Goal: Find specific page/section: Find specific page/section

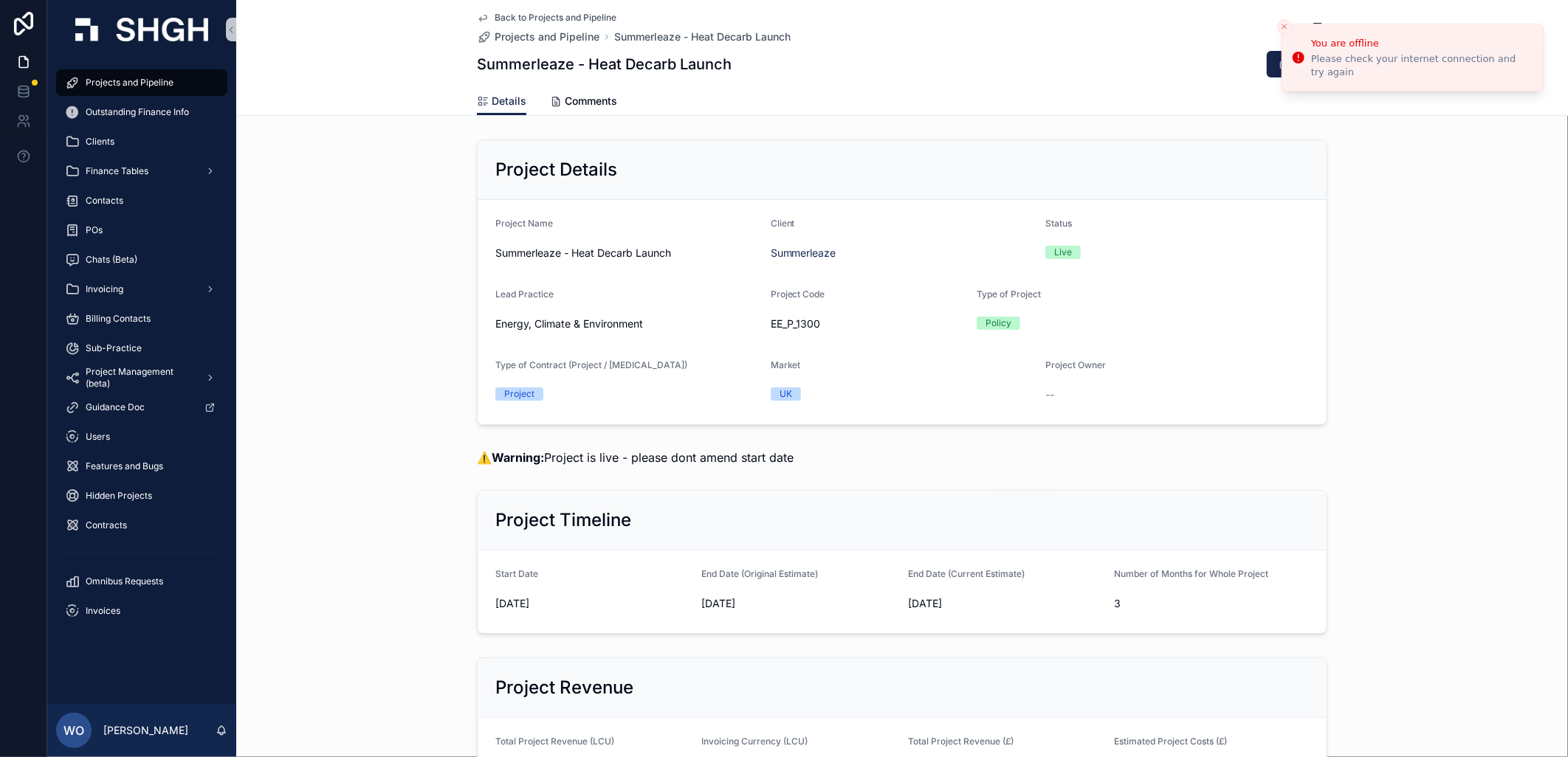
scroll to position [1804, 0]
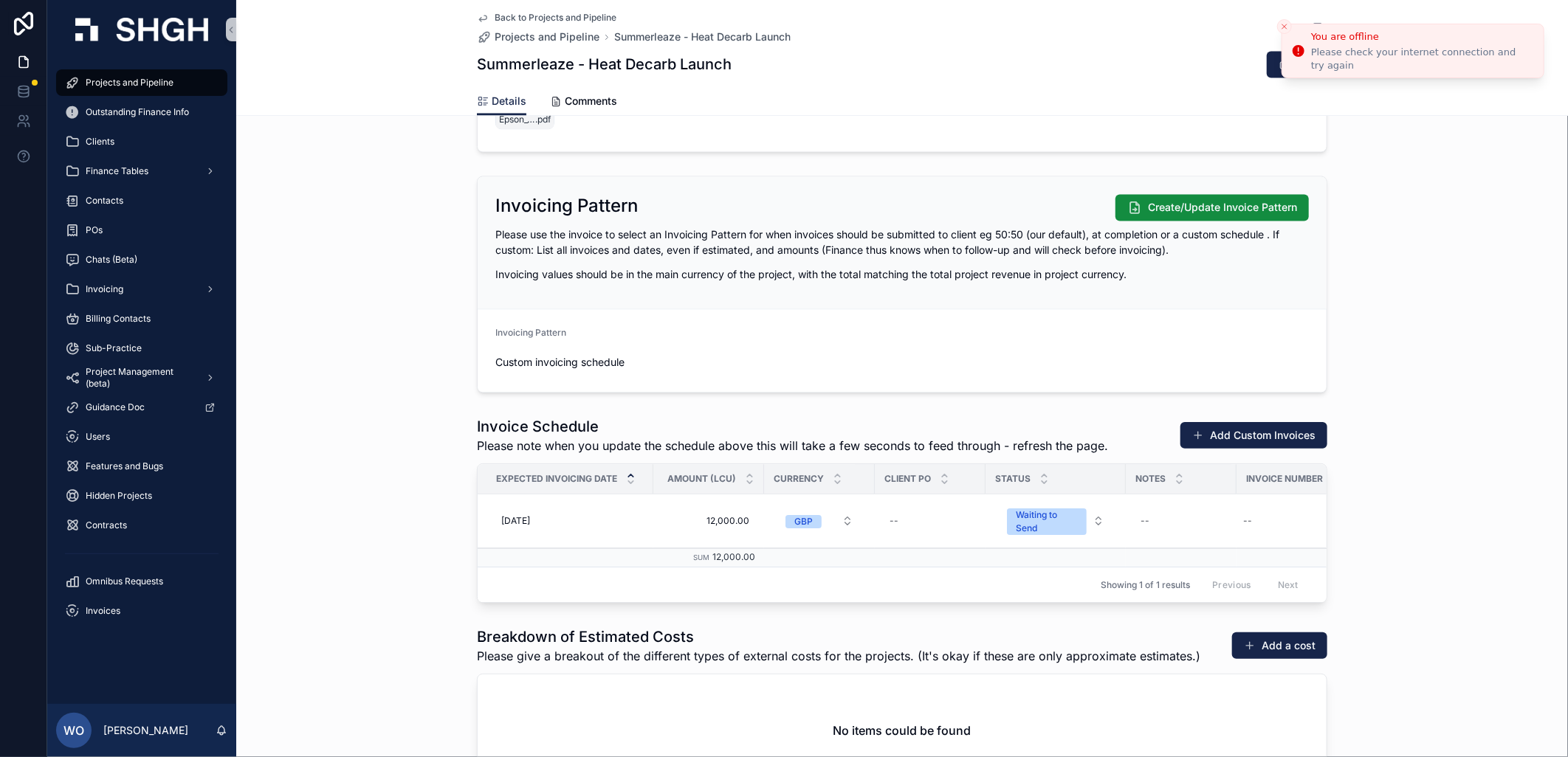
click at [1287, 23] on button "Close toast" at bounding box center [1284, 26] width 15 height 15
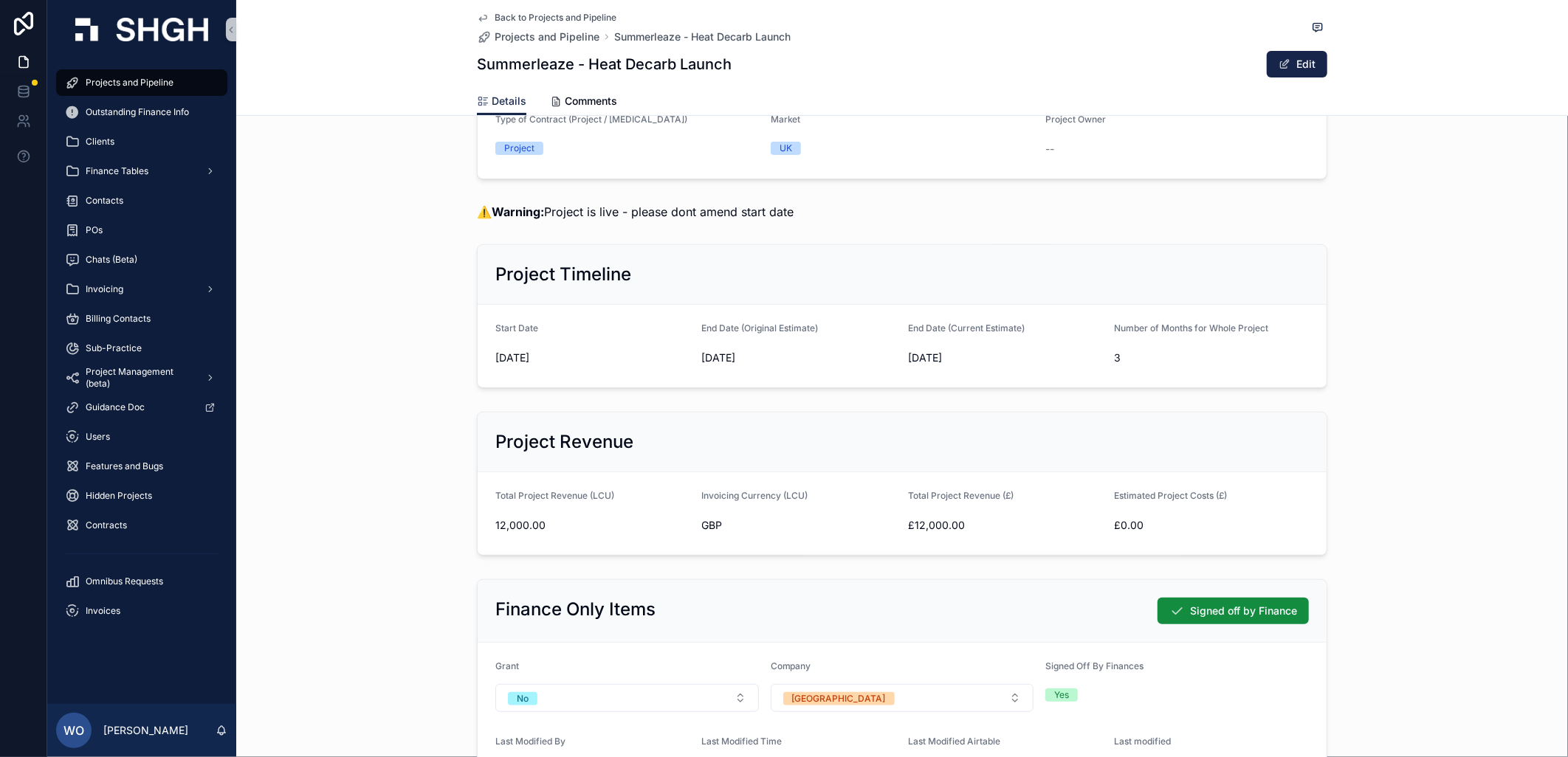
scroll to position [0, 0]
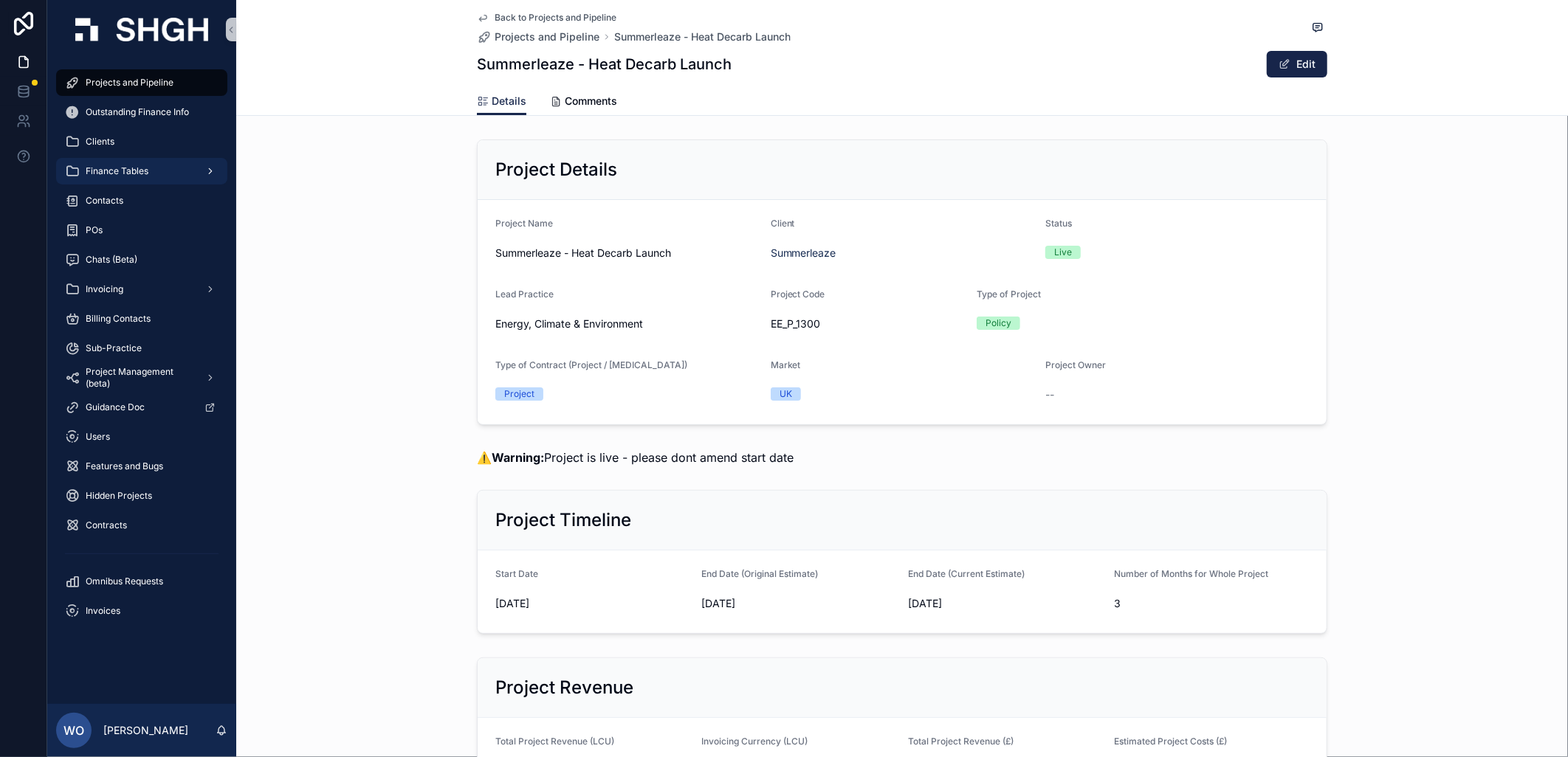
click at [156, 165] on div "Finance Tables" at bounding box center [141, 171] width 153 height 24
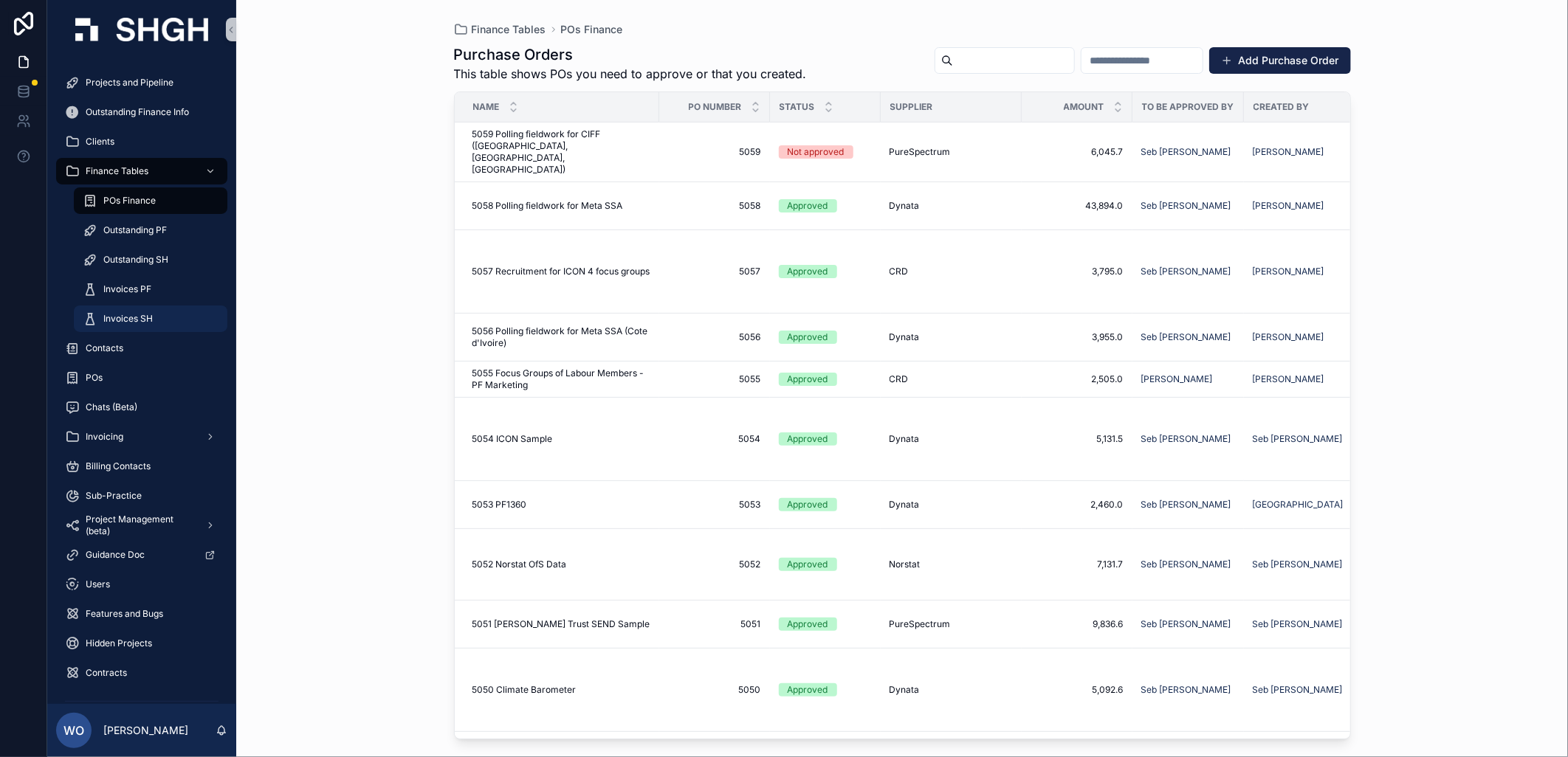
click at [131, 311] on div "Invoices SH" at bounding box center [150, 319] width 135 height 24
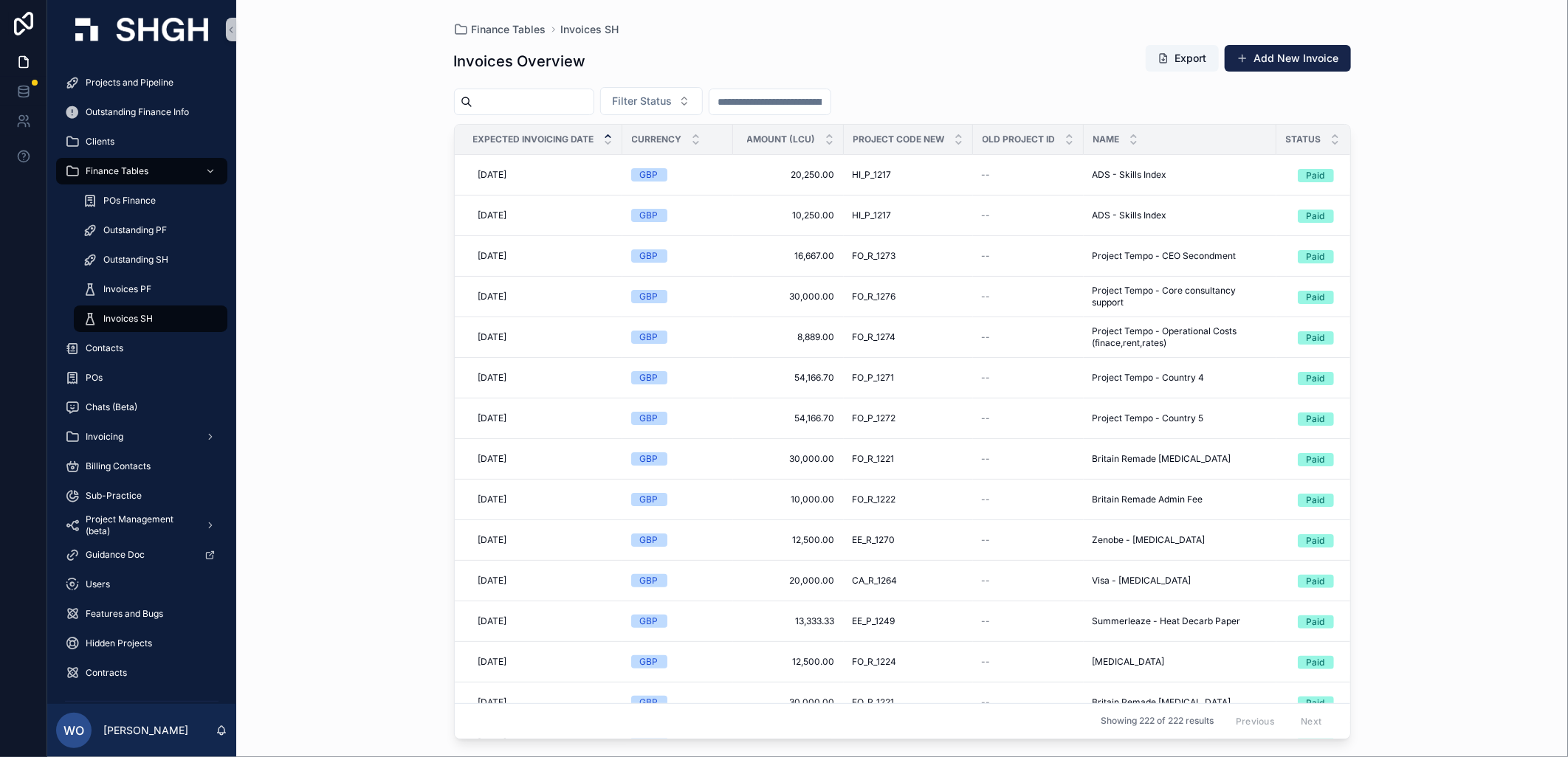
scroll to position [574, 0]
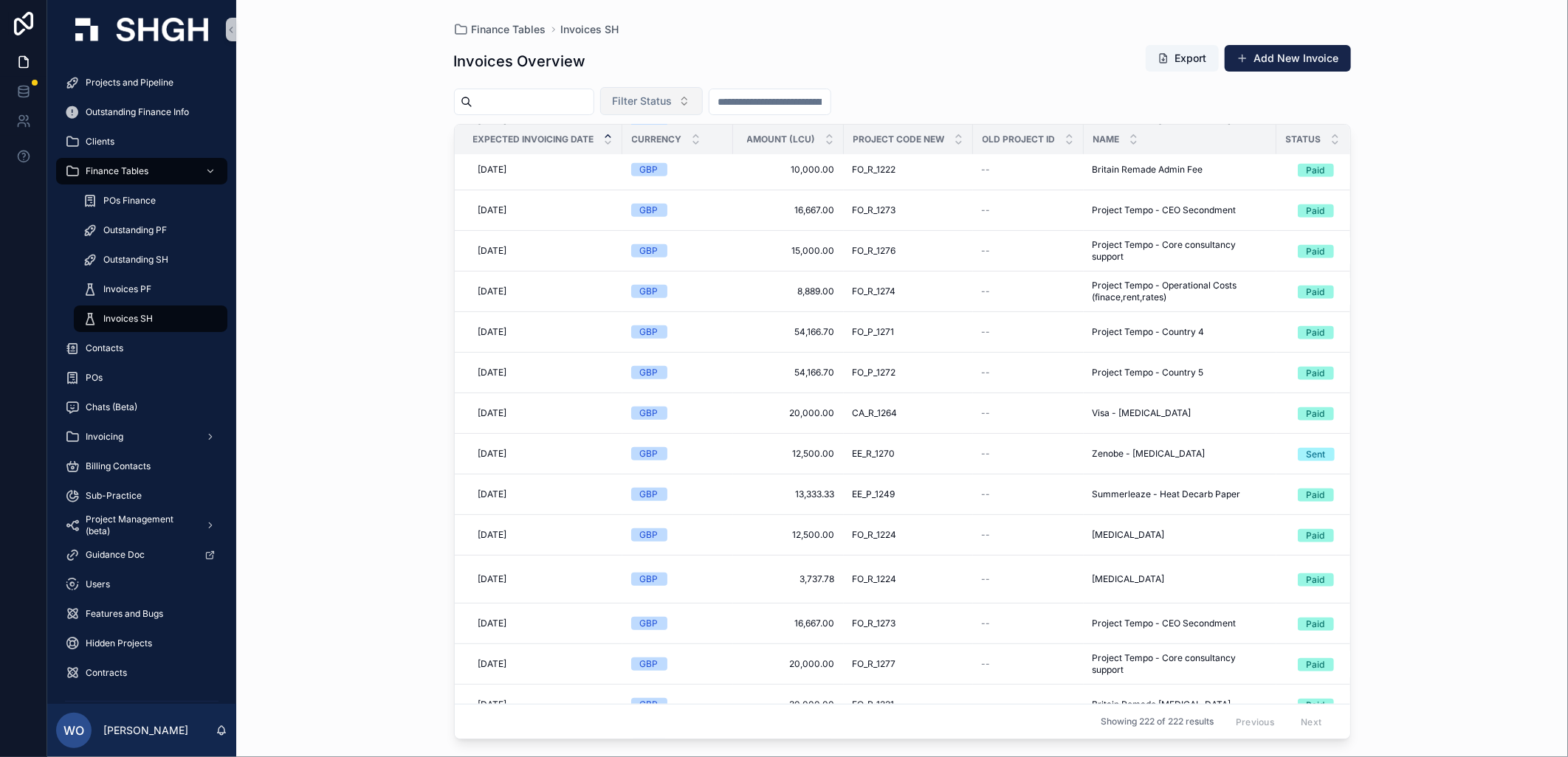
click at [702, 98] on button "Filter Status" at bounding box center [651, 101] width 103 height 28
click at [664, 152] on div "Waiting to Send" at bounding box center [685, 161] width 177 height 24
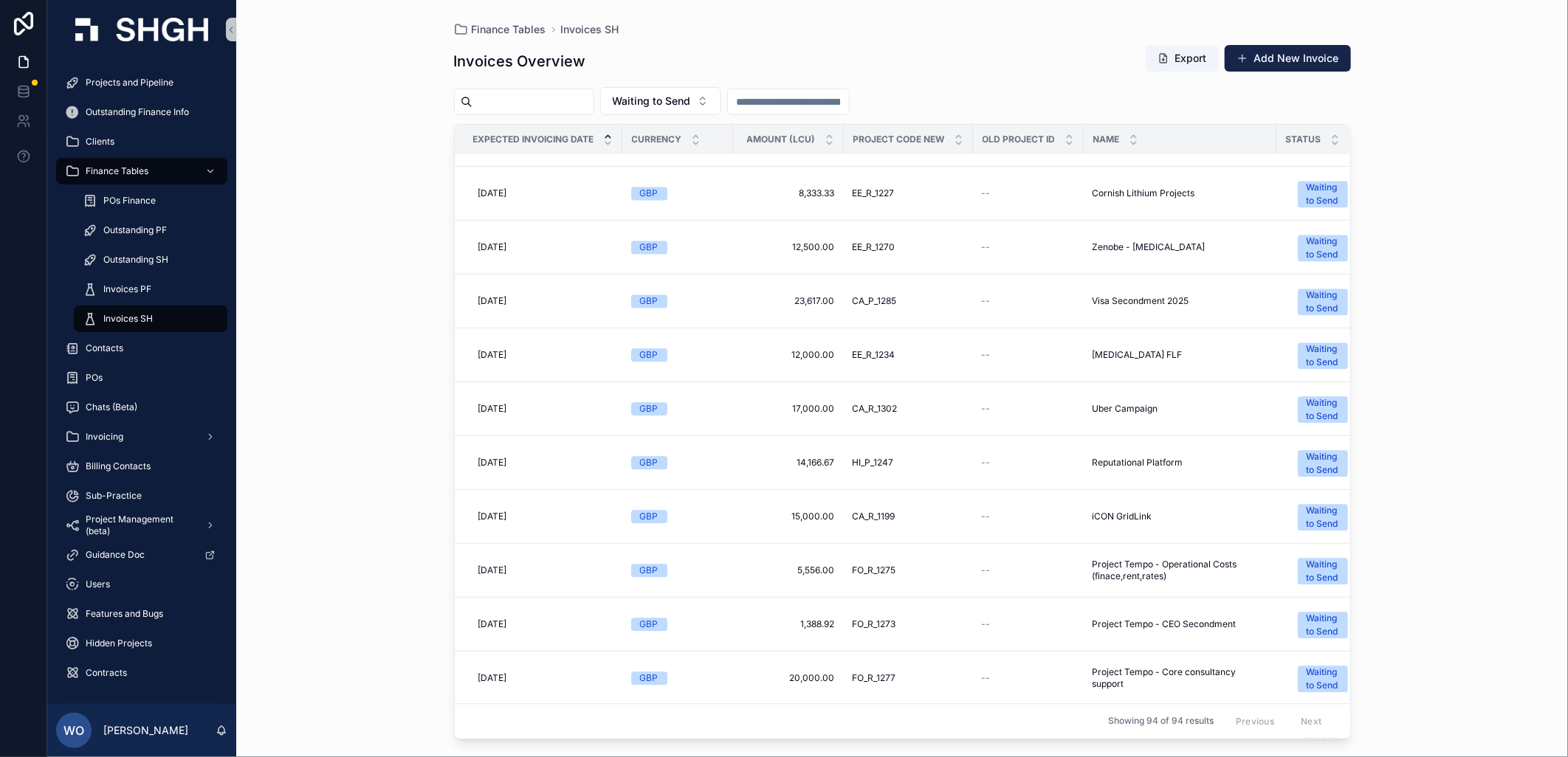
scroll to position [1993, 0]
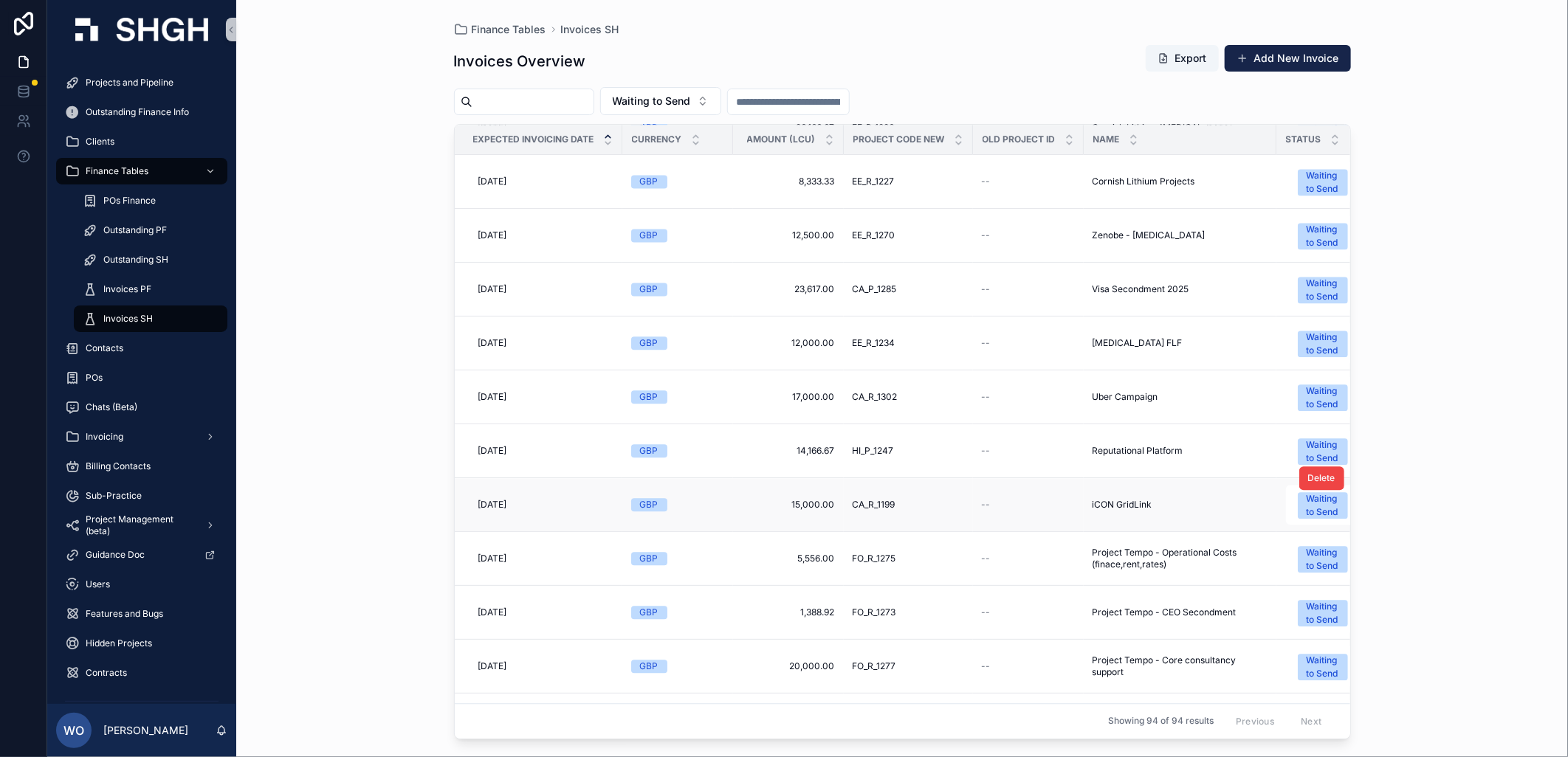
click at [865, 504] on span "CA_R_1199" at bounding box center [874, 505] width 43 height 12
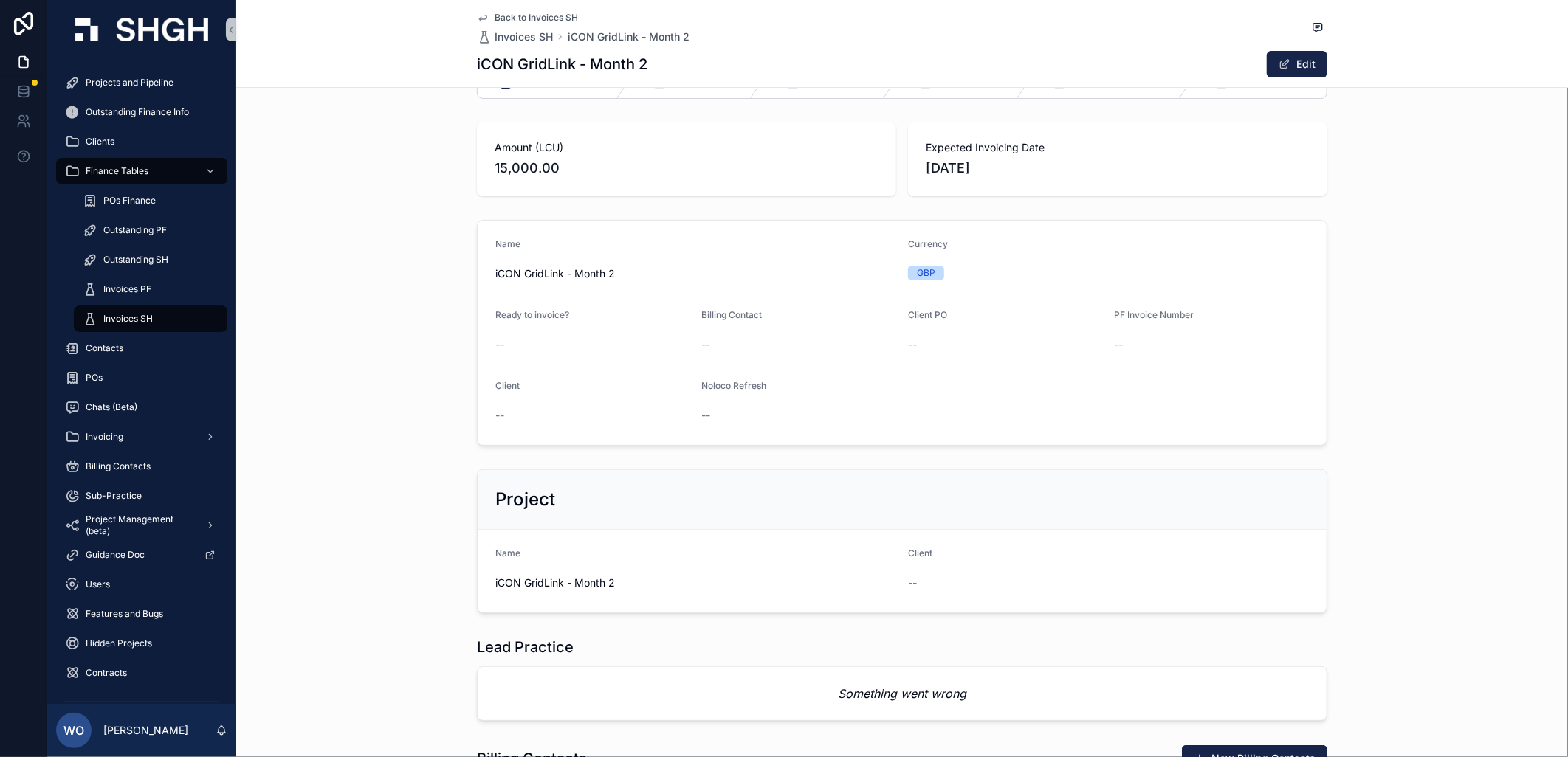
scroll to position [20, 0]
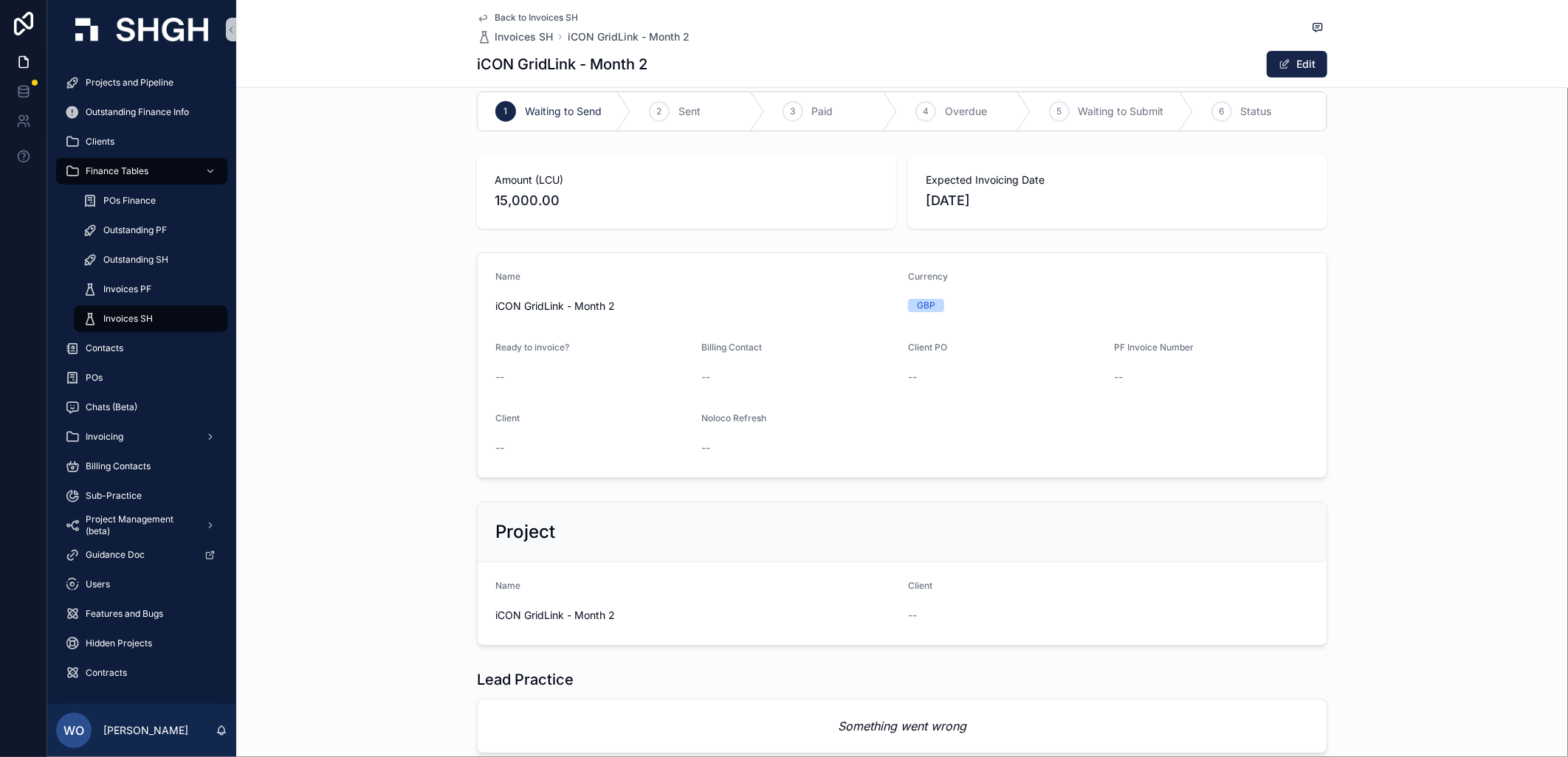
click at [498, 15] on span "Back to Invoices SH" at bounding box center [536, 18] width 84 height 12
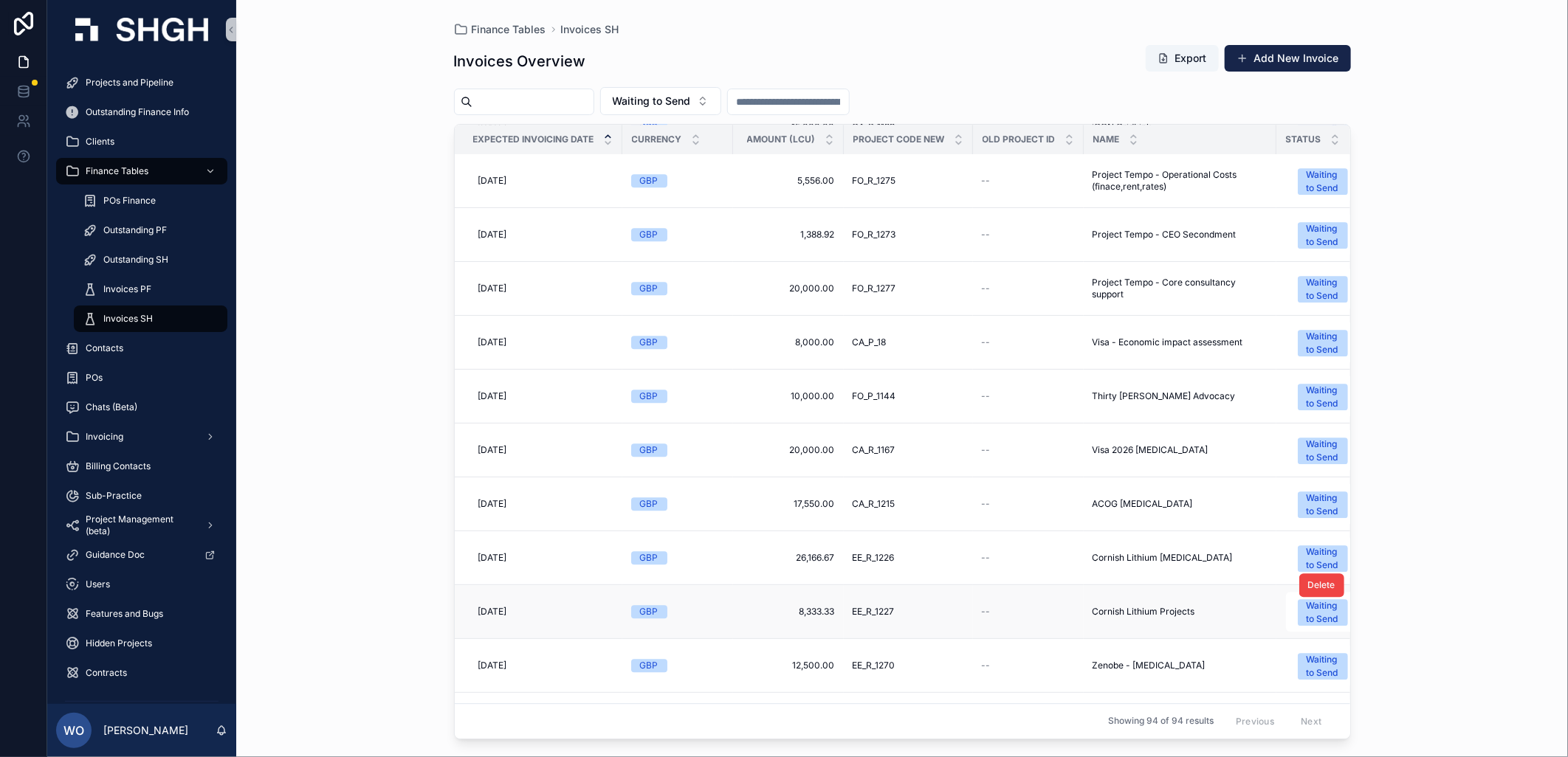
scroll to position [2127, 0]
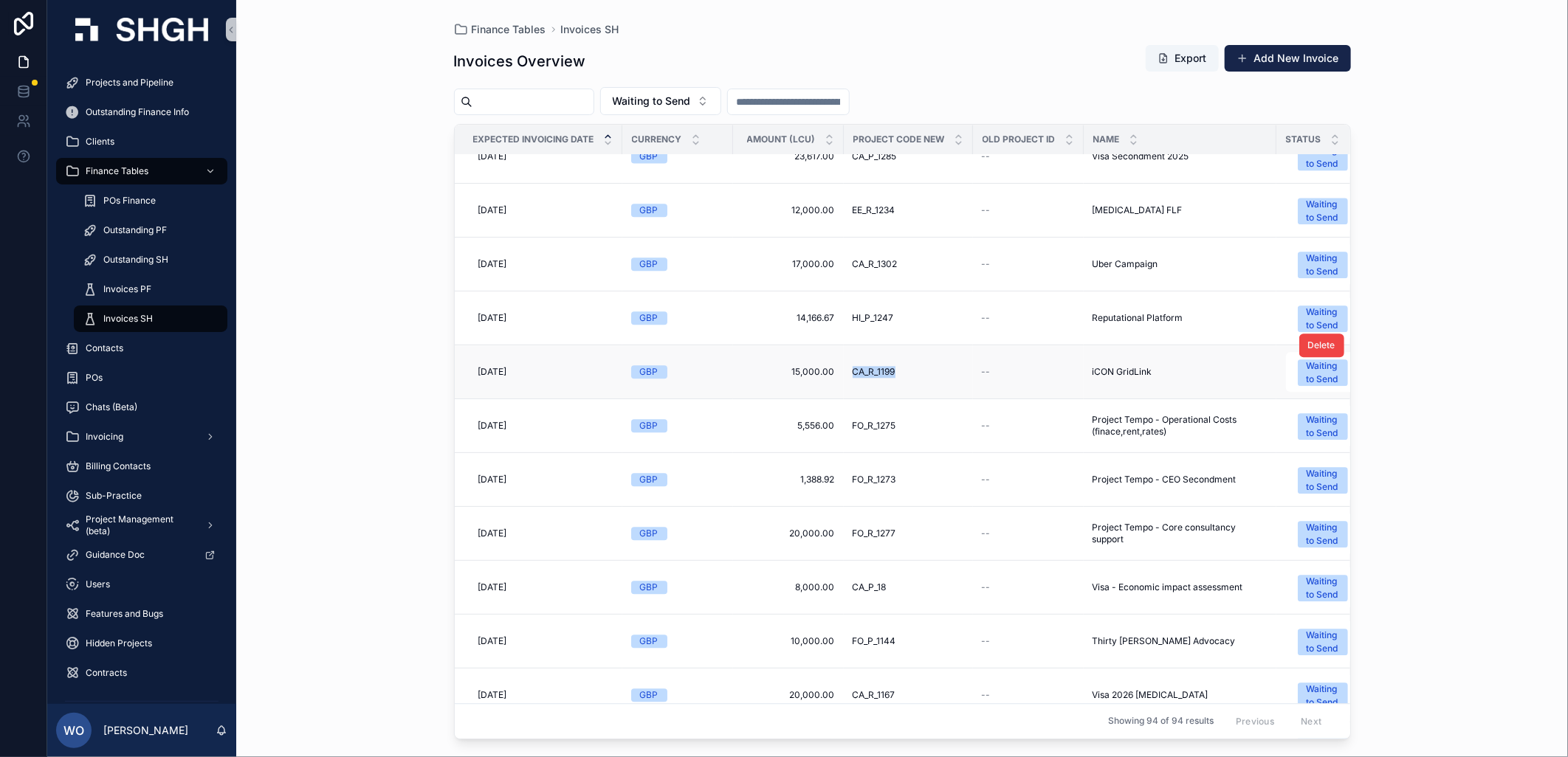
drag, startPoint x: 876, startPoint y: 372, endPoint x: 901, endPoint y: 373, distance: 25.0
click at [901, 373] on td "CA_R_1199 CA_R_1199" at bounding box center [909, 373] width 130 height 54
copy span "CA_R_1199"
click at [92, 80] on span "Projects and Pipeline" at bounding box center [130, 83] width 88 height 12
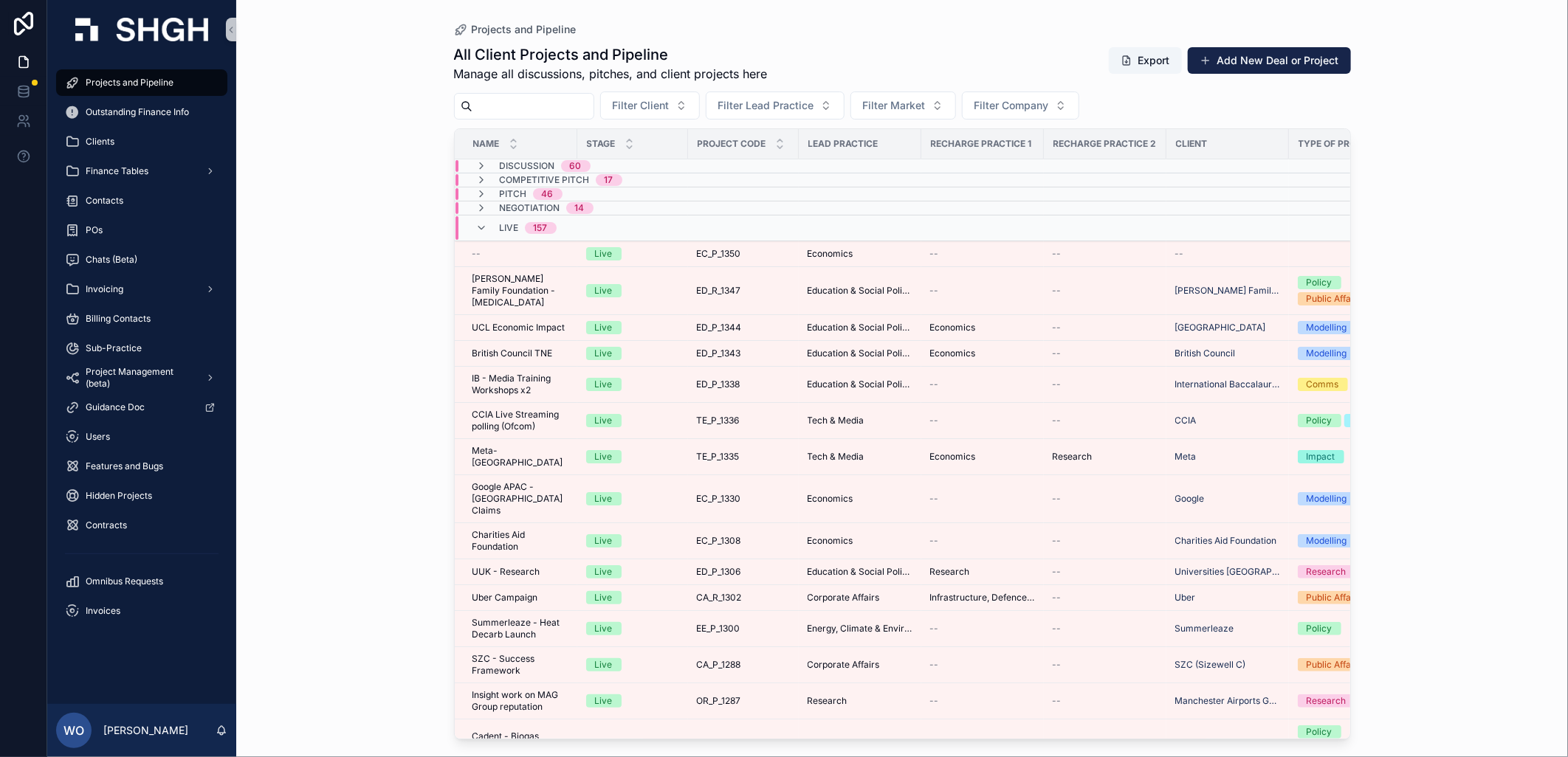
click at [498, 102] on input "scrollable content" at bounding box center [533, 106] width 122 height 21
paste input "*********"
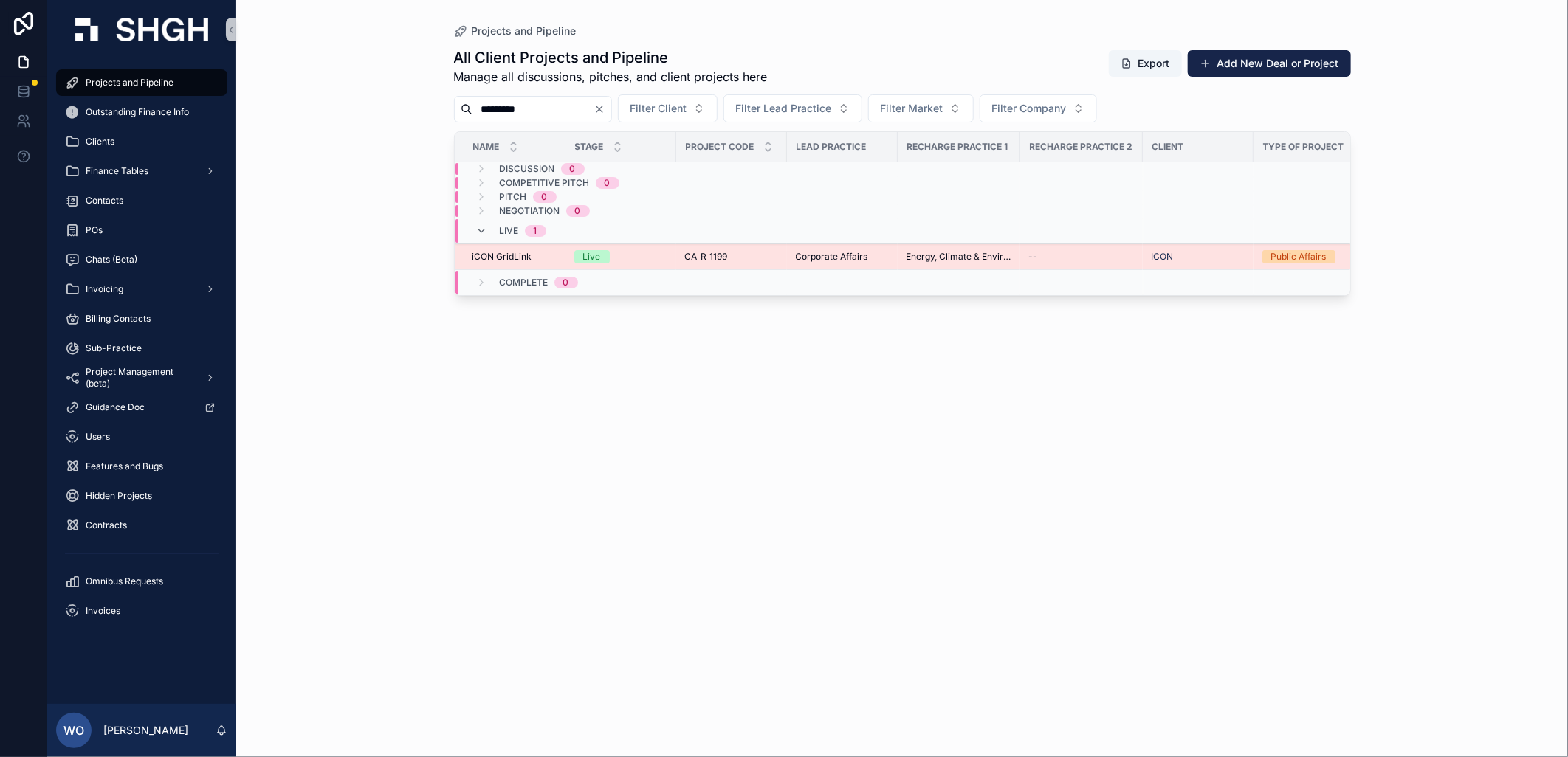
type input "*********"
click at [492, 263] on span "iCON GridLink" at bounding box center [502, 257] width 60 height 12
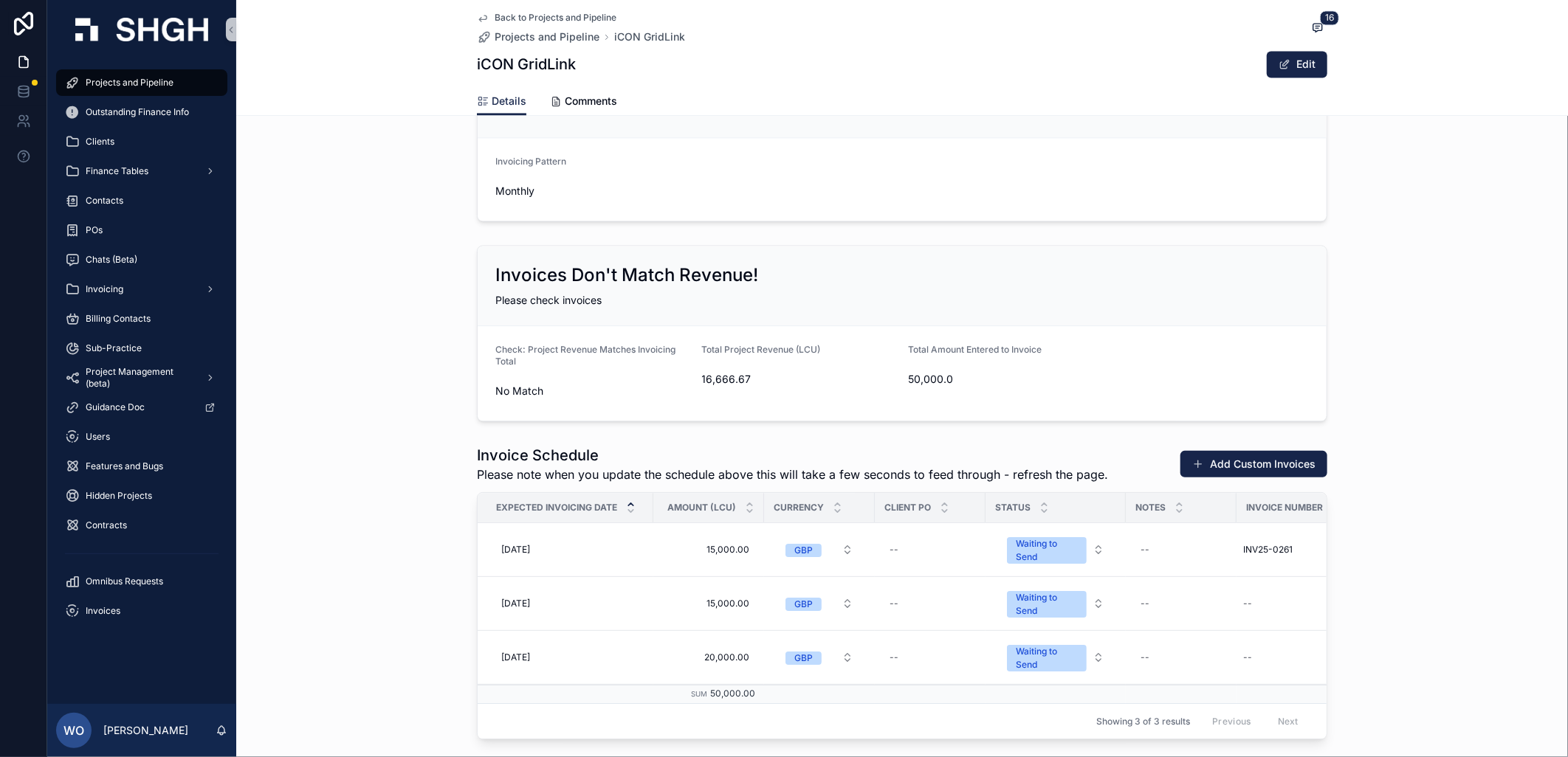
scroll to position [1967, 0]
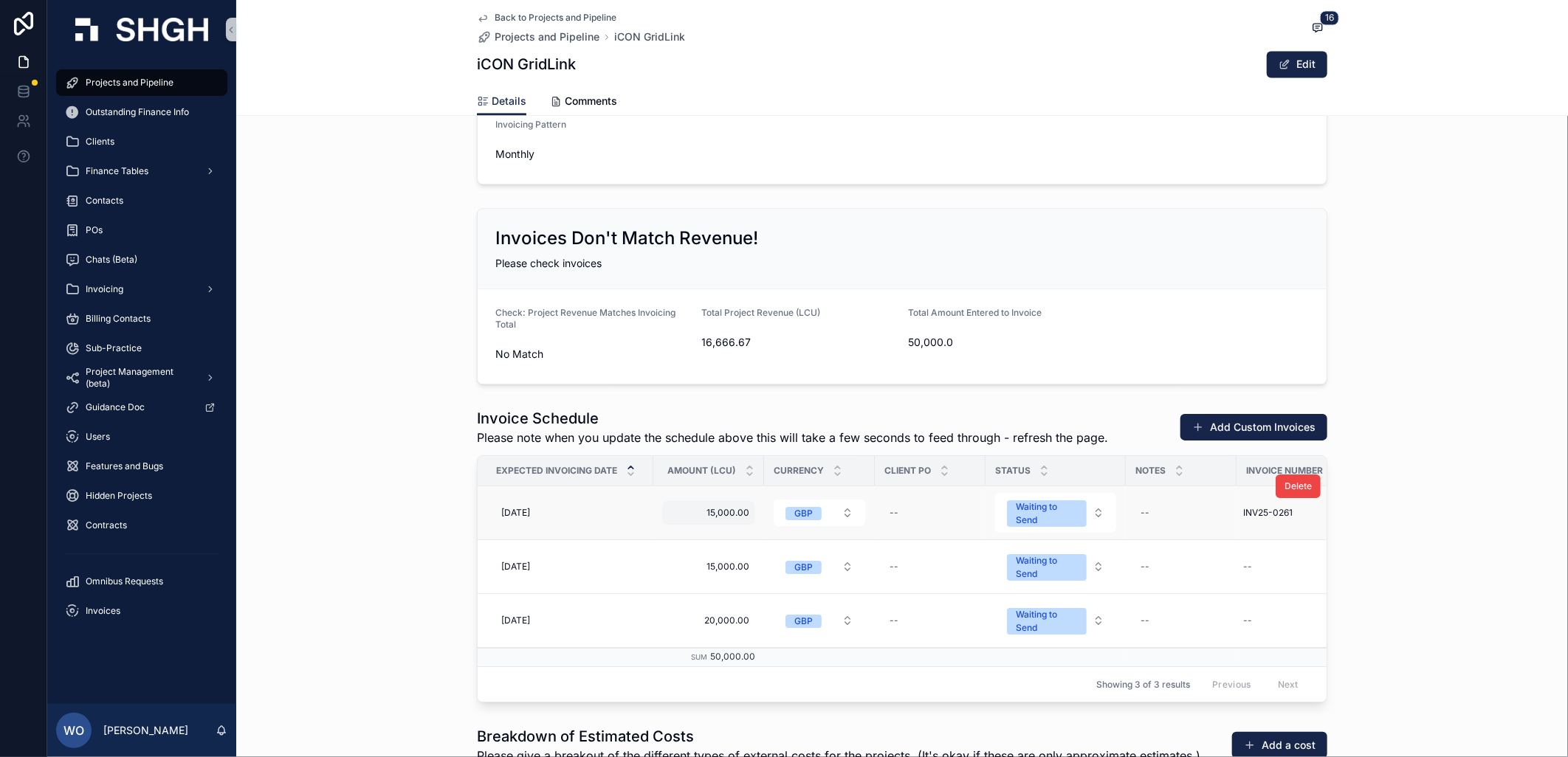
click at [727, 514] on span "15,000.00" at bounding box center [709, 513] width 82 height 12
click at [676, 540] on input "*********" at bounding box center [734, 536] width 138 height 21
type input "*********"
click at [843, 536] on icon "scrollable content" at bounding box center [843, 535] width 12 height 12
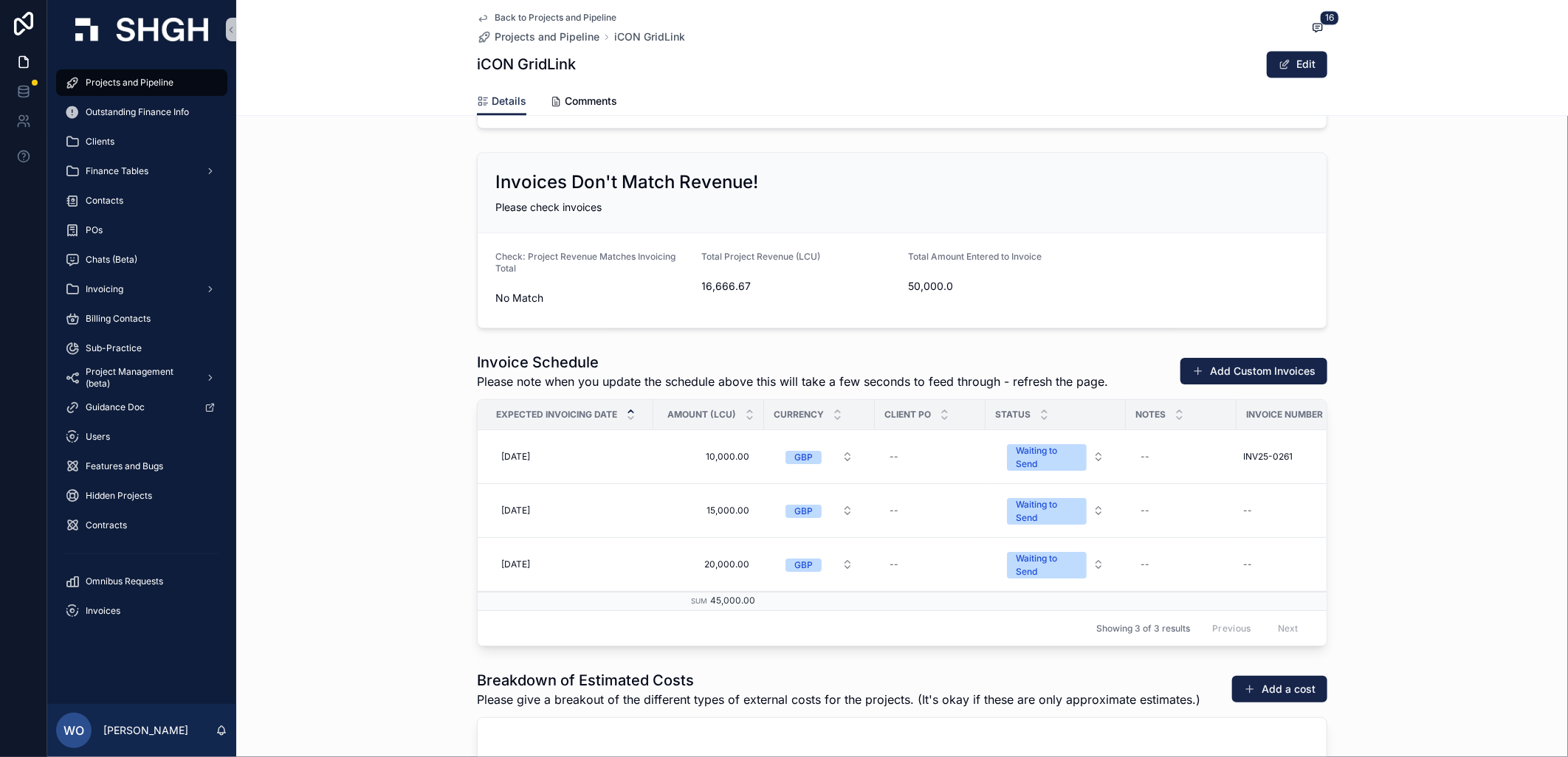
scroll to position [2050, 0]
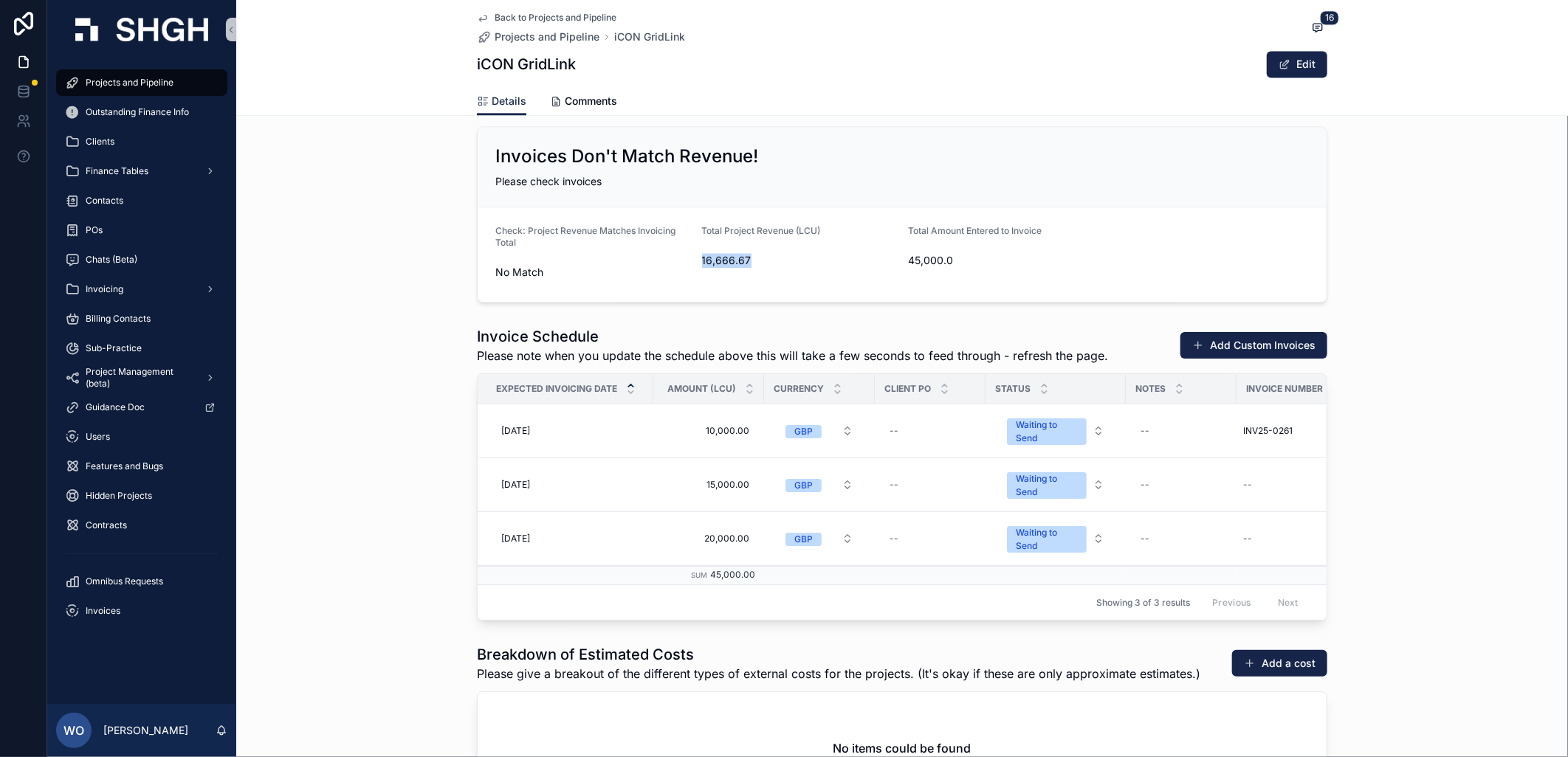
drag, startPoint x: 690, startPoint y: 257, endPoint x: 765, endPoint y: 261, distance: 75.1
click at [765, 261] on form "Check: Project Revenue Matches Invoicing Total No Match Total Project Revenue (…" at bounding box center [902, 254] width 849 height 95
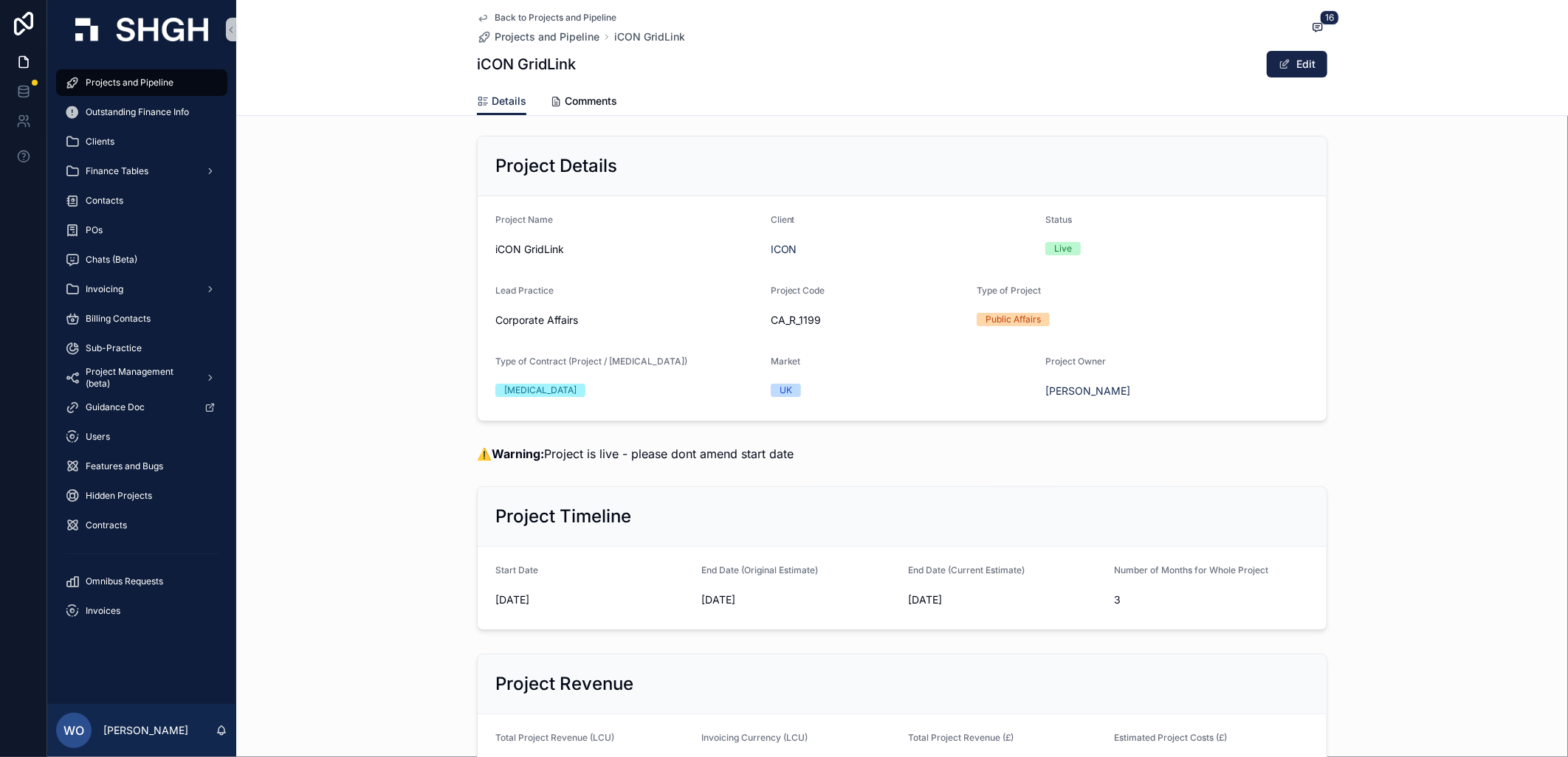
scroll to position [0, 0]
click at [539, 5] on div "Back to Projects and Pipeline Projects and Pipeline iCON GridLink 16 iCON GridL…" at bounding box center [903, 43] width 851 height 87
click at [541, 16] on span "Back to Projects and Pipeline" at bounding box center [555, 18] width 122 height 12
